Goal: Book appointment/travel/reservation

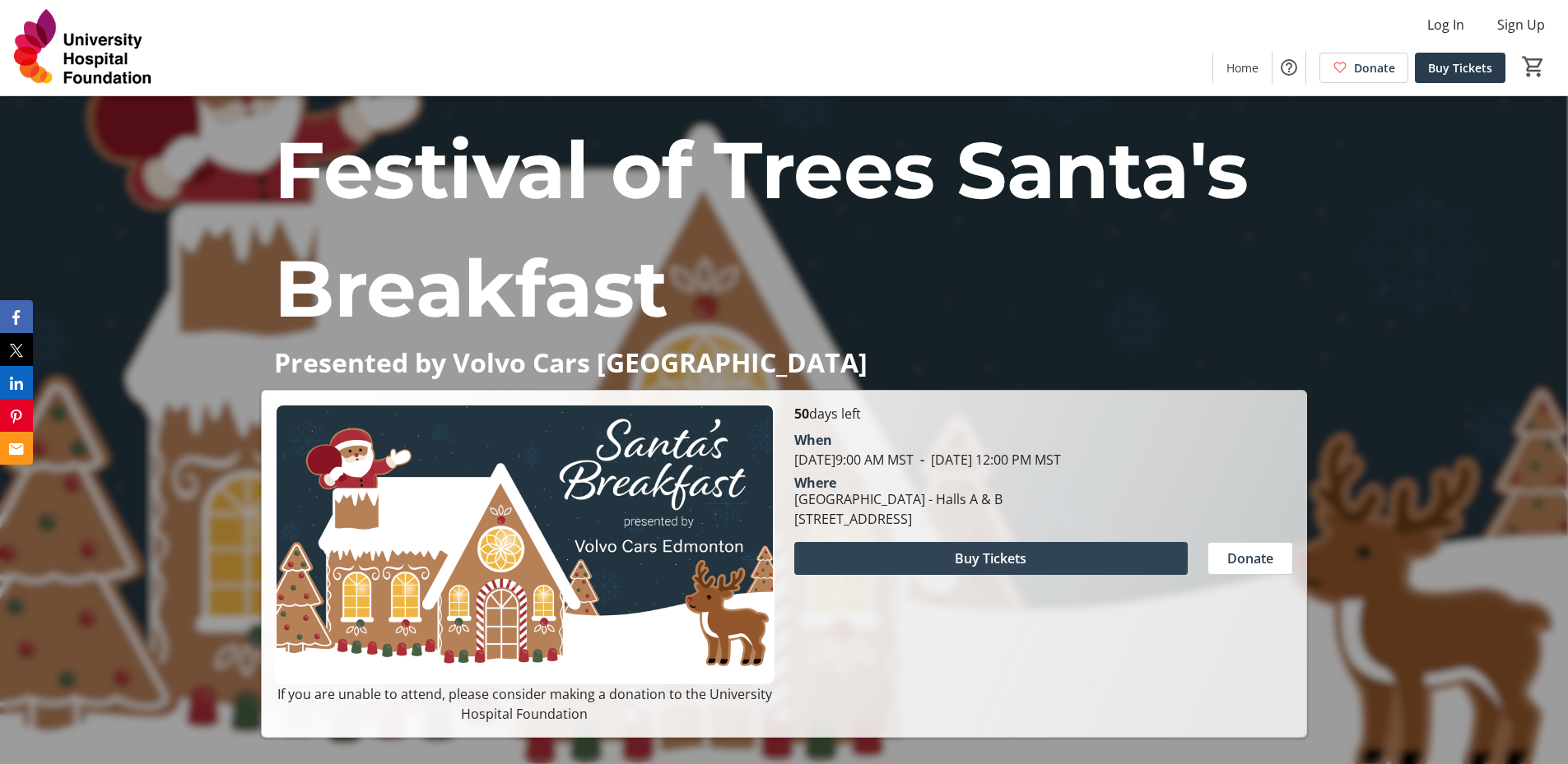
click at [958, 559] on span "Buy Tickets" at bounding box center [990, 558] width 72 height 20
click at [1477, 72] on span "Buy Tickets" at bounding box center [1459, 68] width 64 height 17
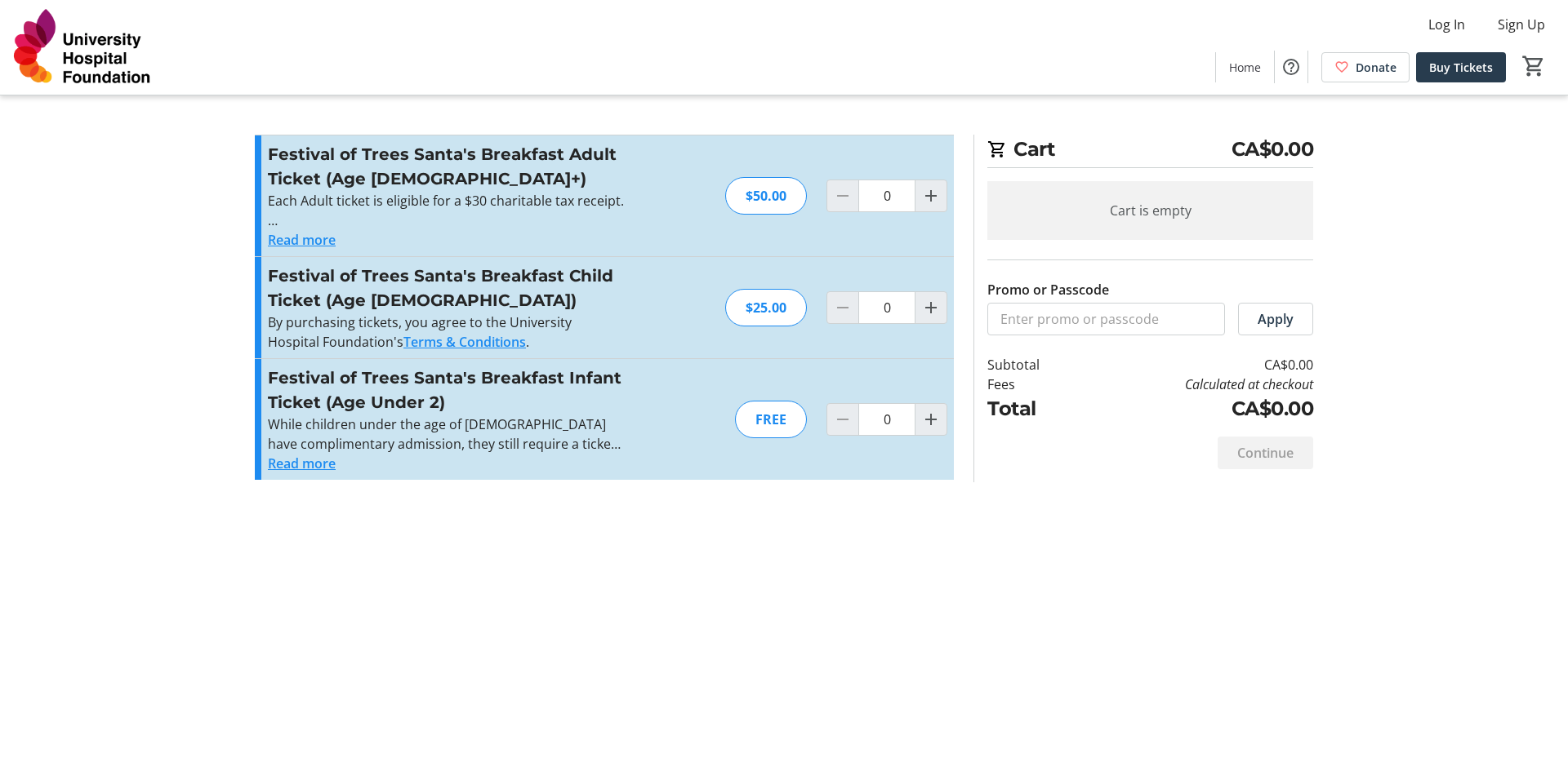
click at [62, 53] on img at bounding box center [81, 47] width 145 height 81
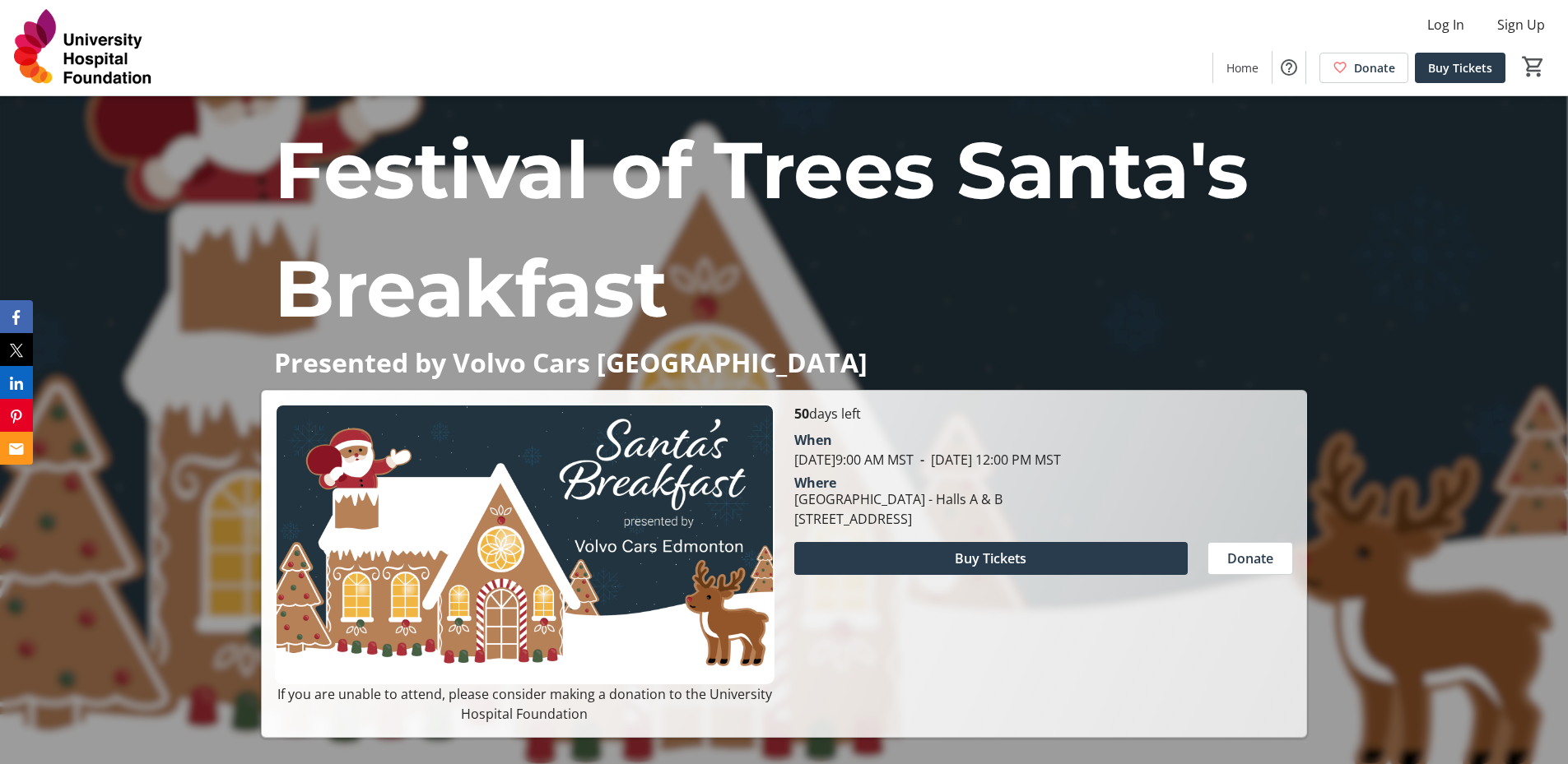
click at [93, 76] on img at bounding box center [82, 48] width 146 height 82
